Goal: Task Accomplishment & Management: Use online tool/utility

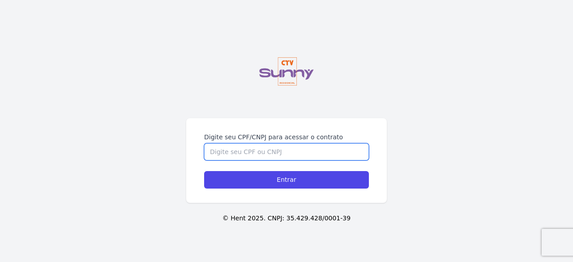
click at [258, 145] on input "Digite seu CPF/CNPJ para acessar o contrato" at bounding box center [286, 151] width 165 height 17
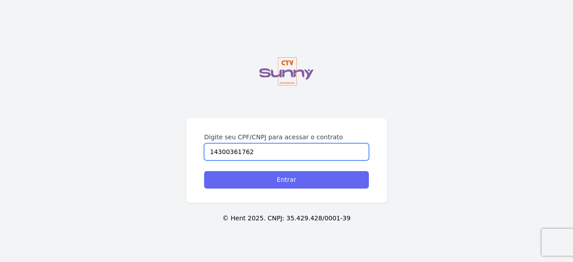
type input "14300361762"
click at [270, 179] on input "Entrar" at bounding box center [286, 179] width 165 height 17
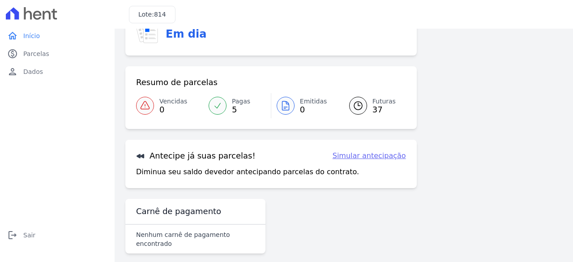
scroll to position [46, 0]
click at [359, 155] on link "Simular antecipação" at bounding box center [369, 155] width 73 height 11
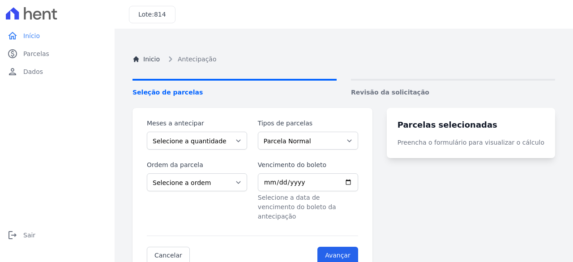
scroll to position [45, 0]
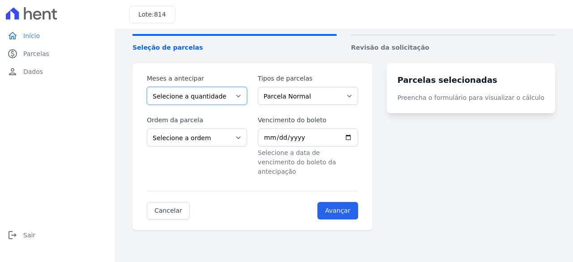
click at [243, 102] on select "Selecione a quantidade de meses a antecipar 1 2 3 4 5 6 7 8 9 10 11 12 13 14 15…" at bounding box center [197, 96] width 100 height 18
select select "10"
click at [147, 87] on select "Selecione a quantidade de meses a antecipar 1 2 3 4 5 6 7 8 9 10 11 12 13 14 15…" at bounding box center [197, 96] width 100 height 18
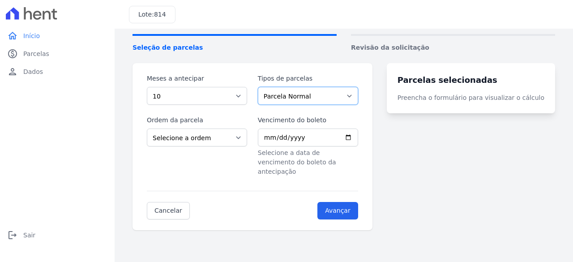
click at [325, 101] on select "Parcela Normal Intercalada Sinal Financiamento CEF" at bounding box center [308, 96] width 100 height 18
click at [237, 163] on div "Ordem da parcela Selecione a ordem Últimas parcelas Primeiras parcelas" at bounding box center [197, 146] width 100 height 61
click at [42, 37] on link "home Início" at bounding box center [57, 36] width 107 height 18
